Goal: Find specific page/section: Find specific page/section

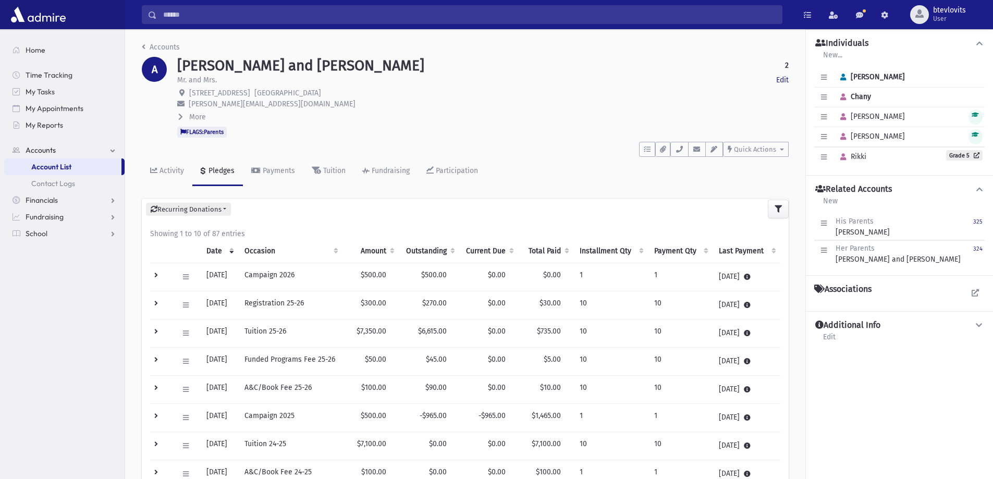
click at [184, 15] on input "Search" at bounding box center [469, 14] width 625 height 19
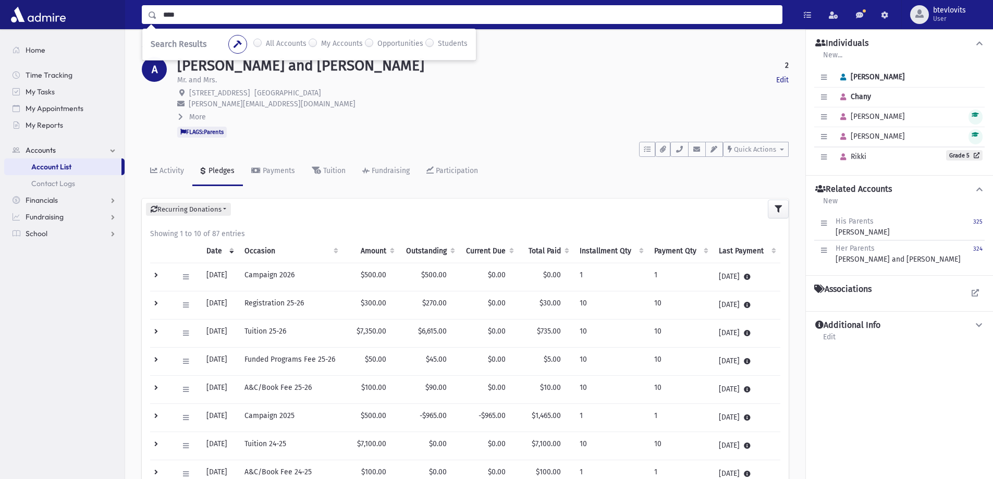
type input "****"
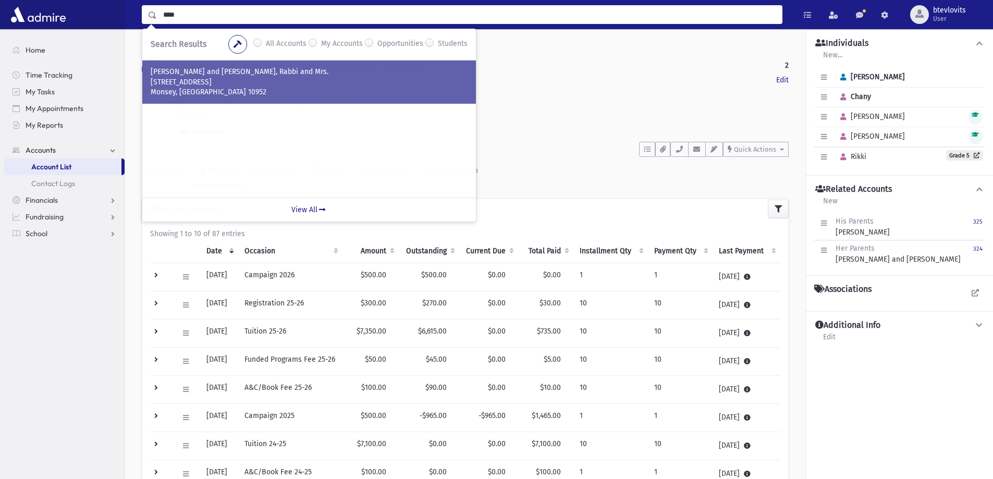
click at [227, 83] on p "2 Elyon Rd" at bounding box center [309, 82] width 317 height 10
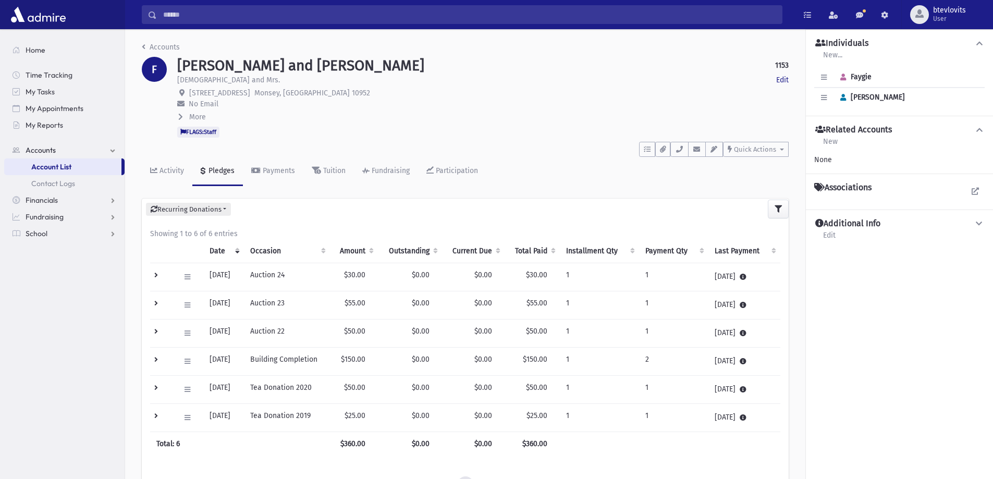
click at [180, 117] on icon at bounding box center [180, 116] width 5 height 7
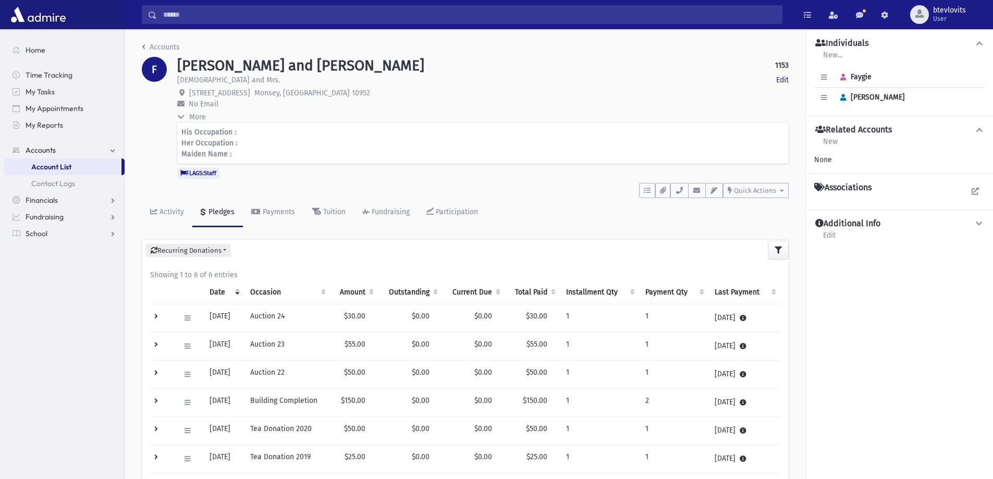
click at [180, 117] on icon at bounding box center [180, 117] width 7 height 5
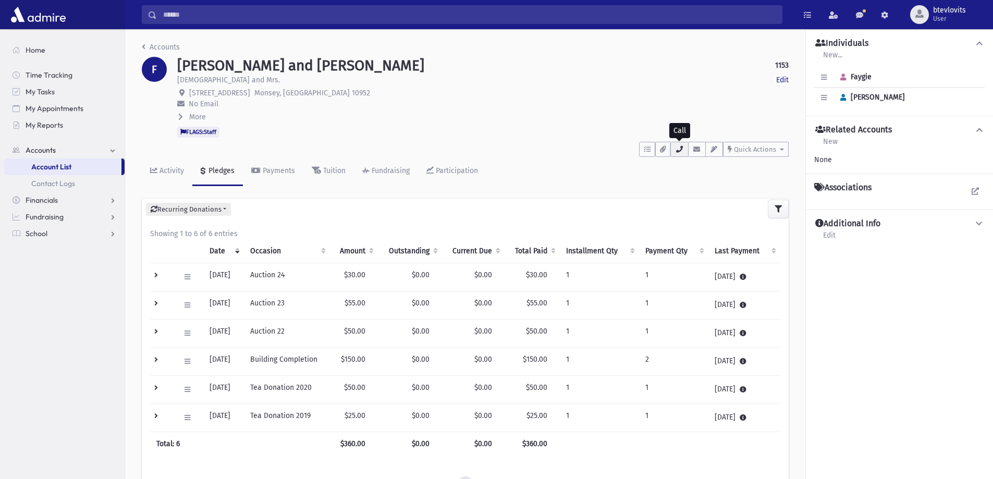
click at [678, 151] on icon "button" at bounding box center [679, 149] width 8 height 7
click at [206, 17] on input "Search" at bounding box center [469, 14] width 625 height 19
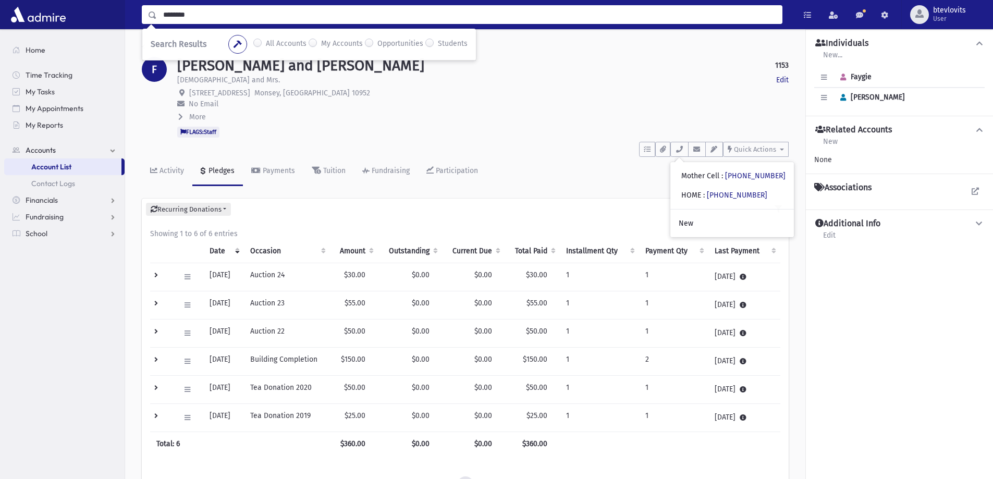
type input "********"
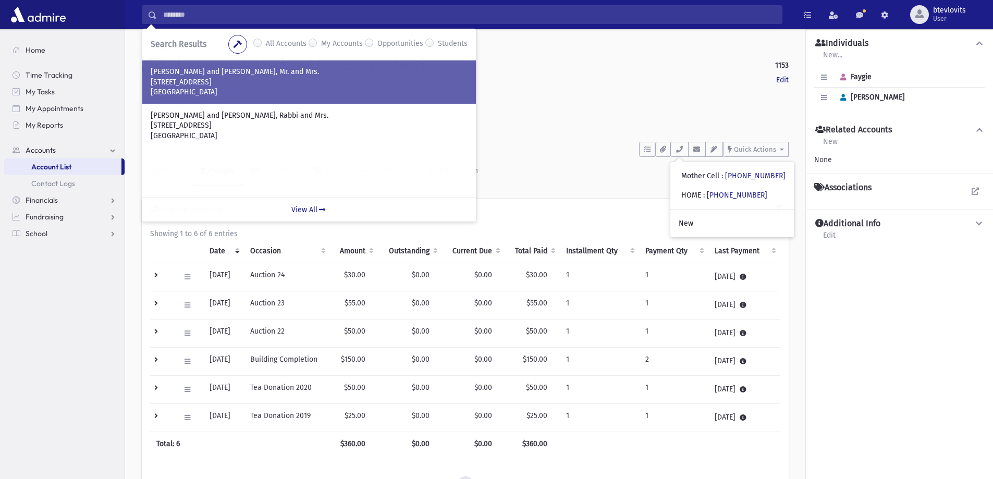
click at [268, 81] on p "54 Eastbourne Dr." at bounding box center [309, 82] width 317 height 10
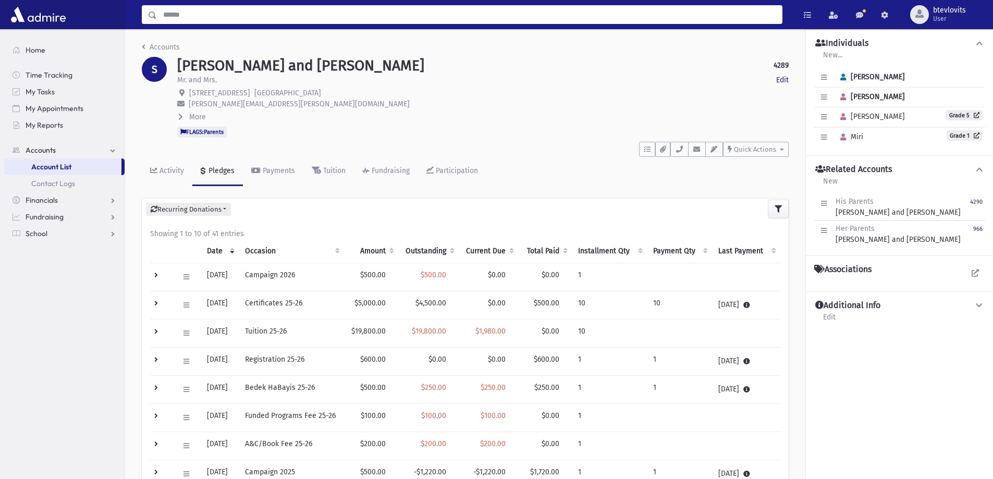
click at [212, 17] on input "Search" at bounding box center [469, 14] width 625 height 19
type input "**********"
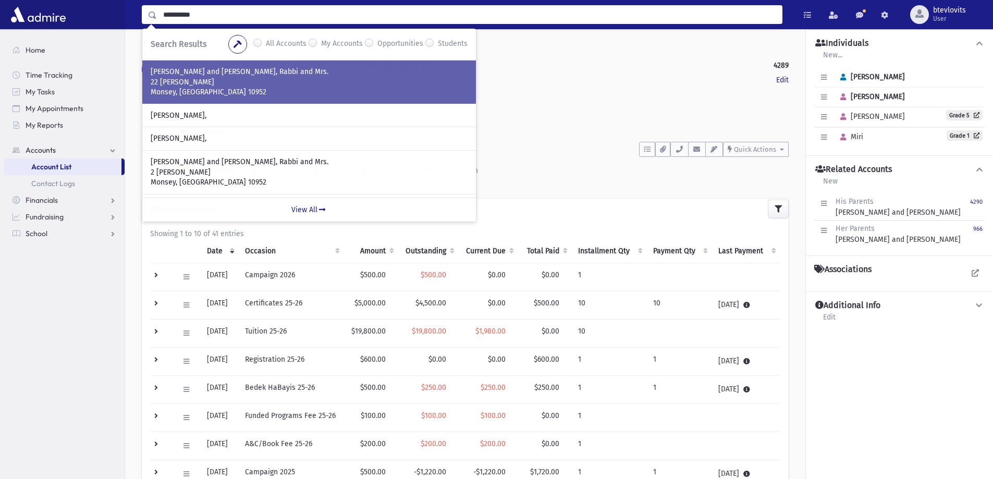
click at [291, 84] on p "22 Wallenberg Cl" at bounding box center [309, 82] width 317 height 10
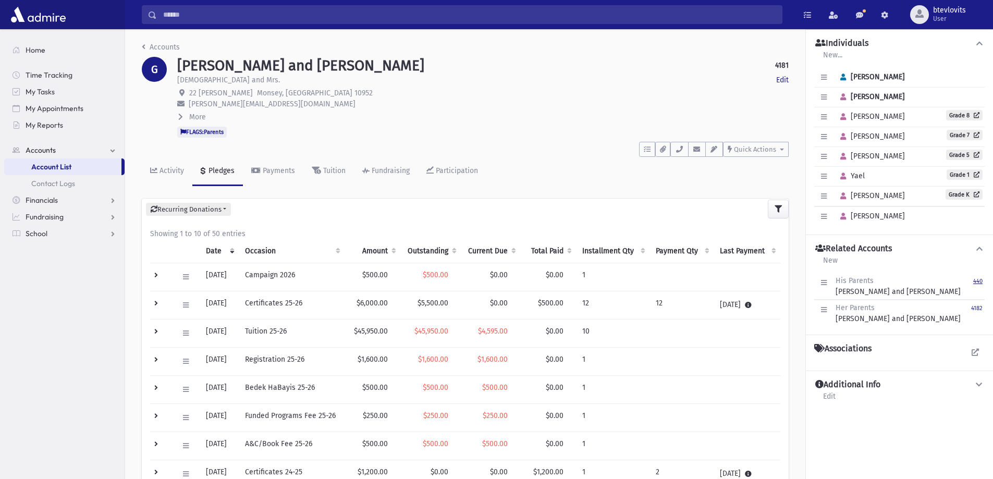
click at [978, 283] on small "440" at bounding box center [977, 281] width 9 height 7
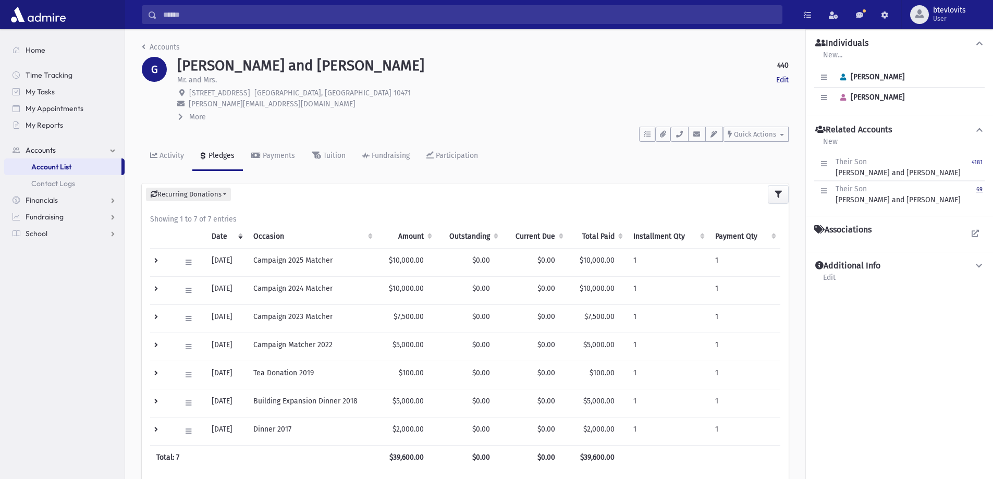
click at [980, 187] on small "69" at bounding box center [979, 189] width 6 height 7
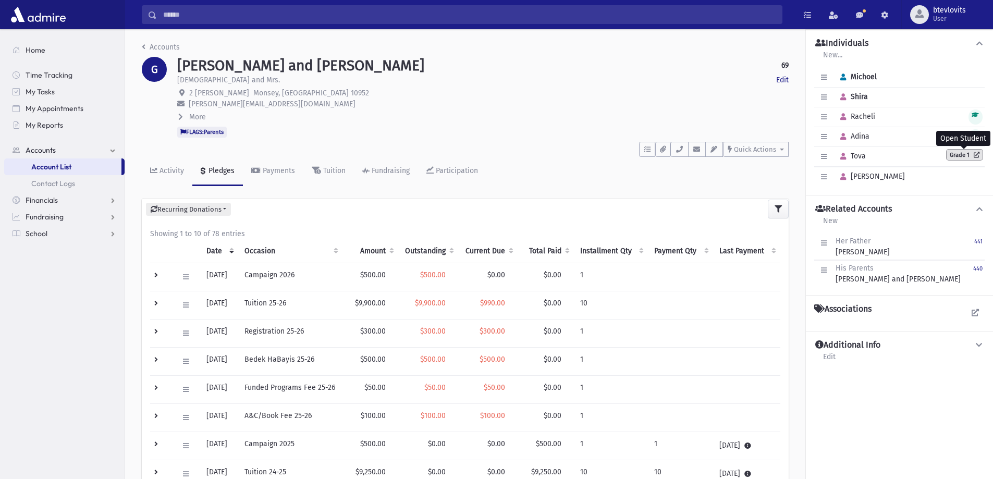
click at [962, 155] on link "Grade 1" at bounding box center [965, 155] width 36 height 10
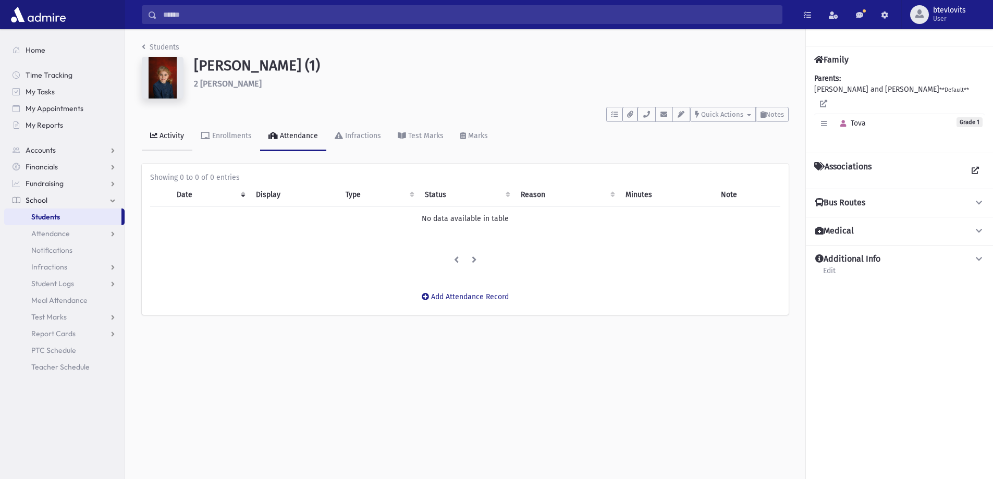
click at [175, 142] on link "Activity" at bounding box center [167, 136] width 51 height 29
click at [361, 135] on div "Infractions" at bounding box center [362, 135] width 38 height 9
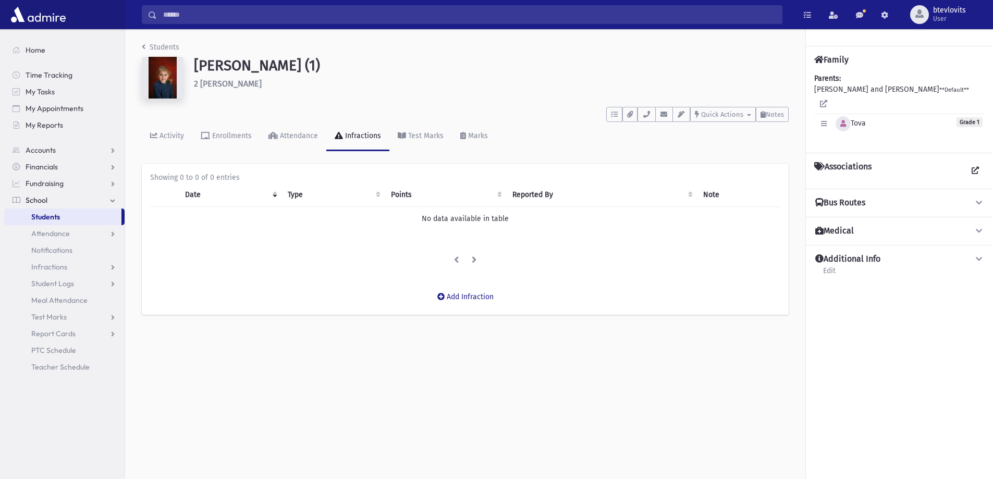
click at [841, 120] on icon "button" at bounding box center [843, 123] width 6 height 7
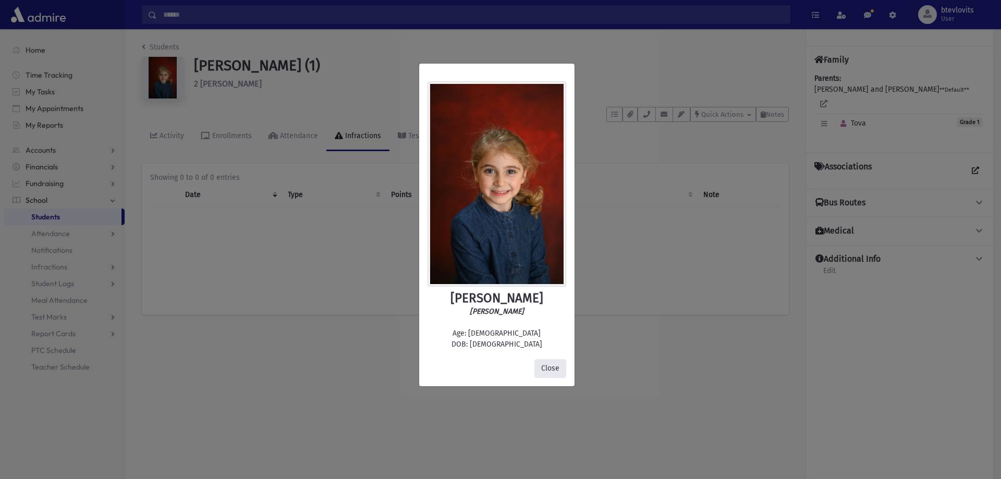
click at [549, 374] on button "Close" at bounding box center [550, 368] width 32 height 19
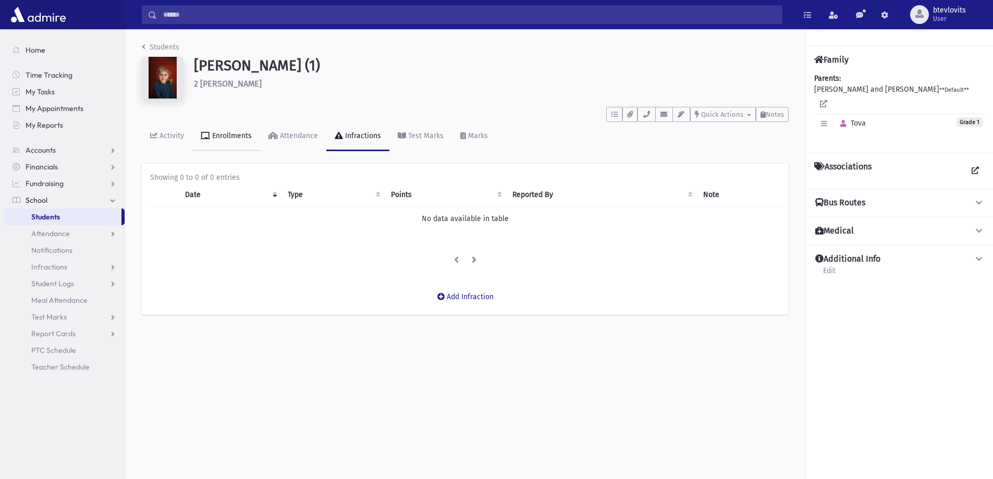
click at [246, 137] on div "Enrollments" at bounding box center [231, 135] width 42 height 9
